Goal: Transaction & Acquisition: Purchase product/service

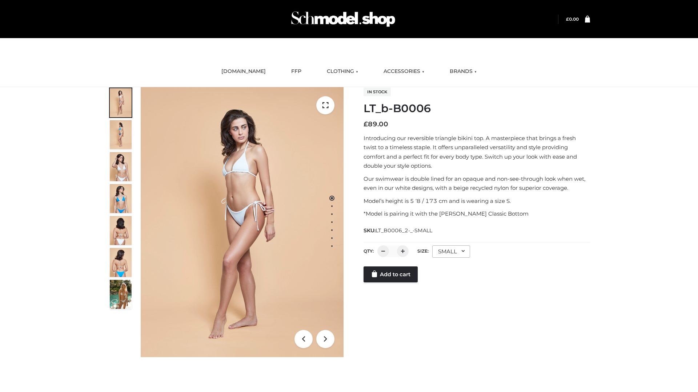
click at [391, 275] on link "Add to cart" at bounding box center [390, 275] width 54 height 16
